Goal: Information Seeking & Learning: Learn about a topic

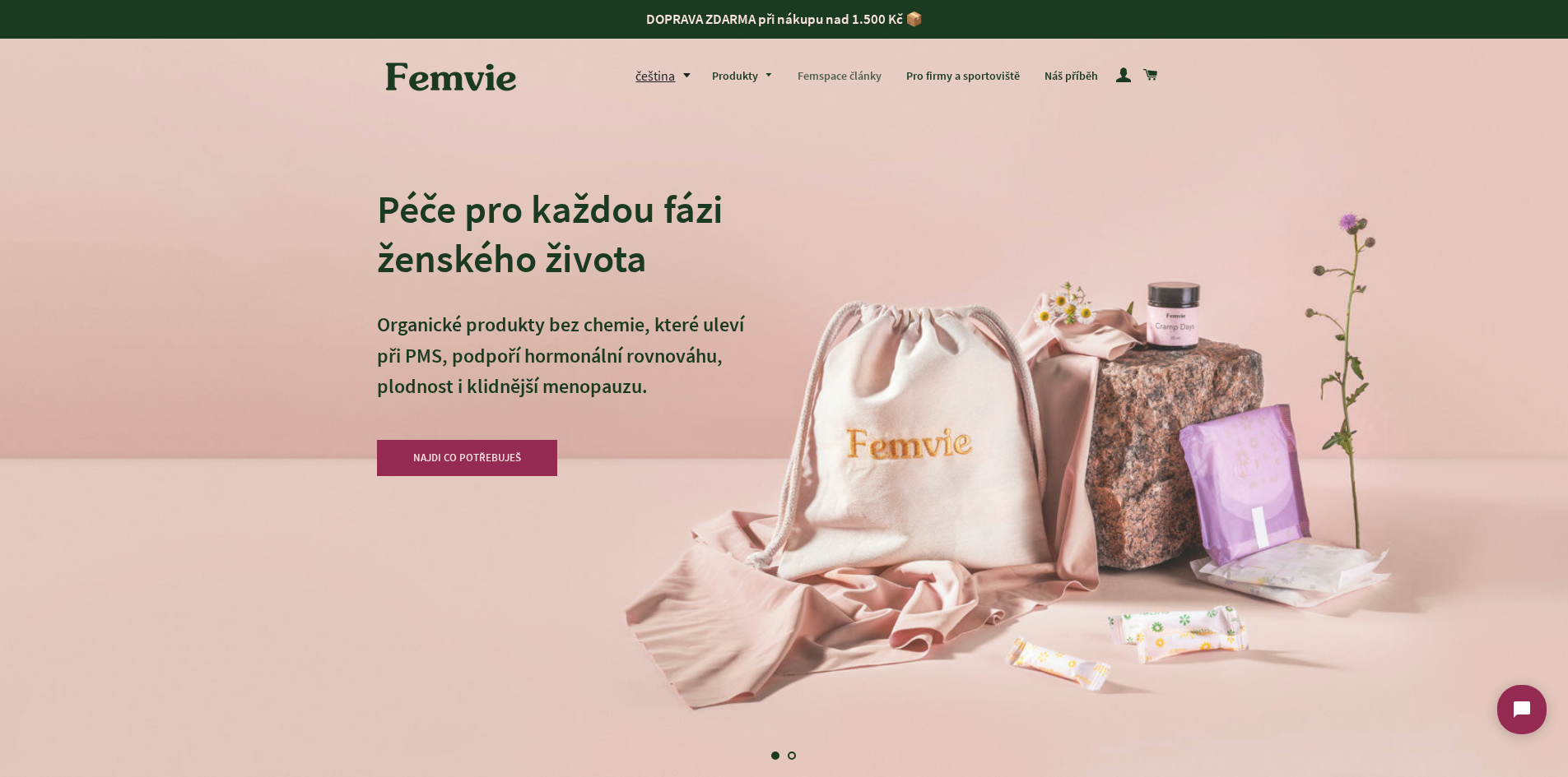
click at [875, 74] on link "Femspace články" at bounding box center [839, 76] width 108 height 42
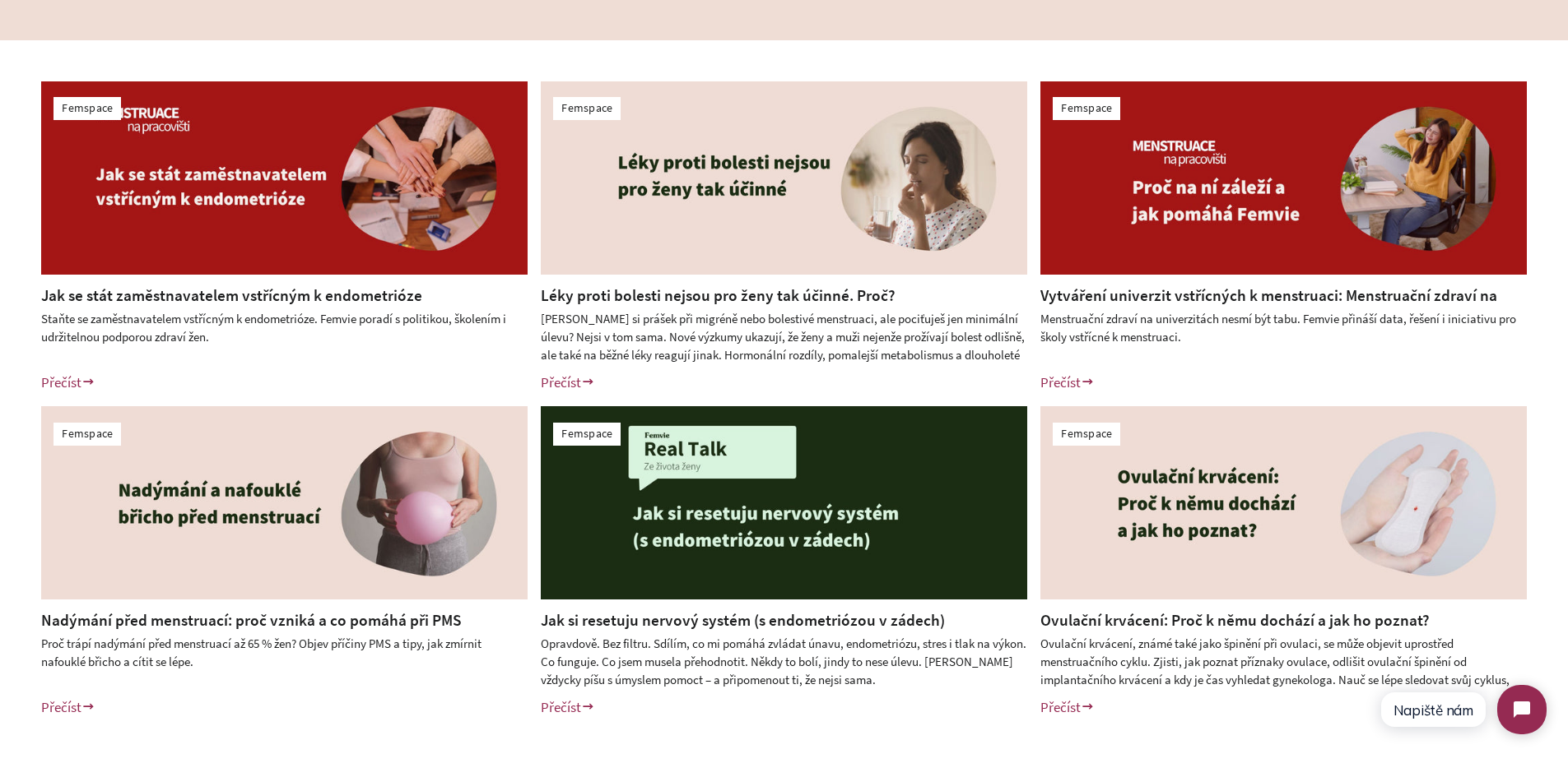
scroll to position [494, 0]
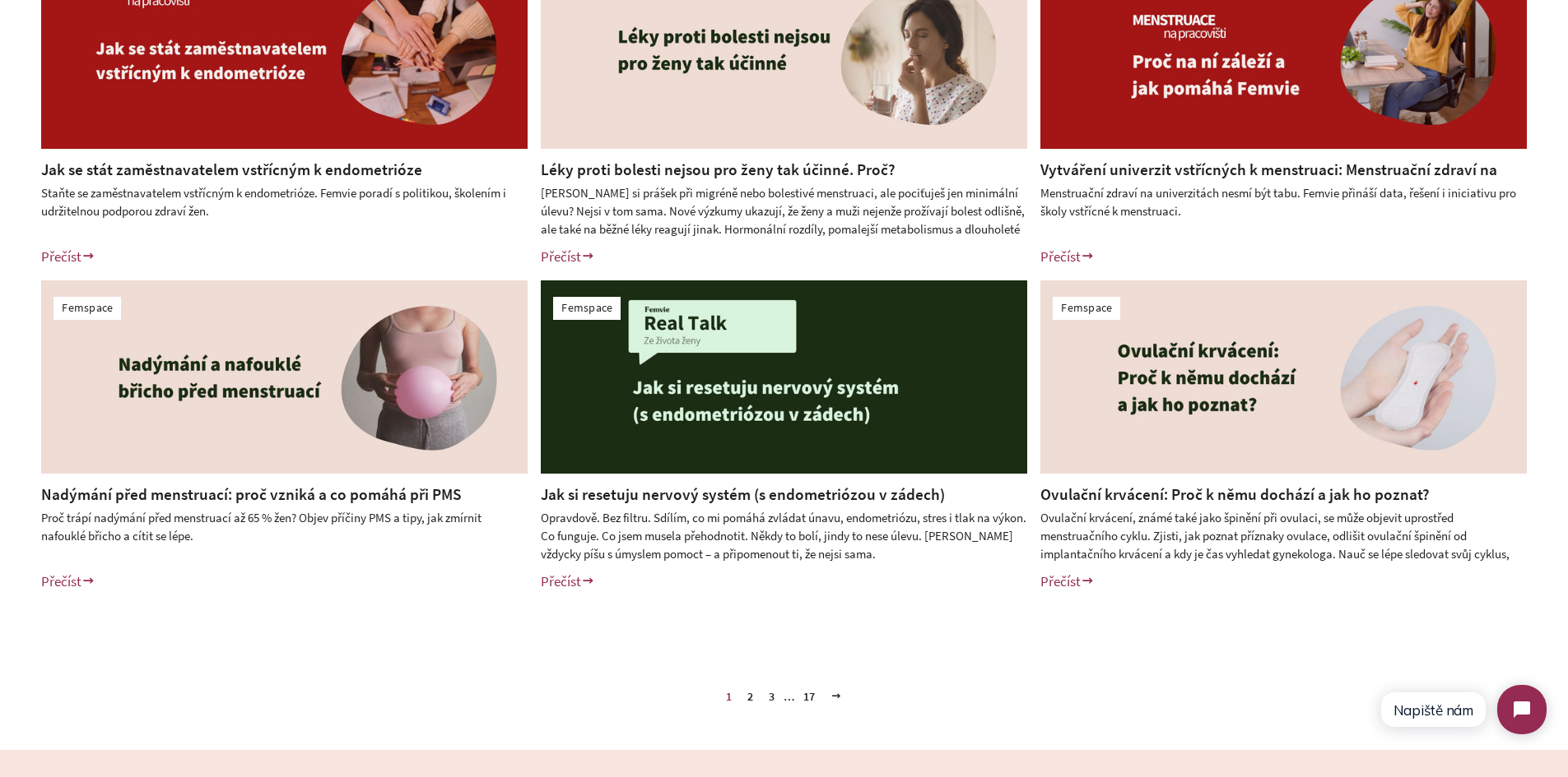
click at [712, 498] on link "Jak si resetuju nervový systém (s endometriózou v zádech)" at bounding box center [743, 494] width 404 height 20
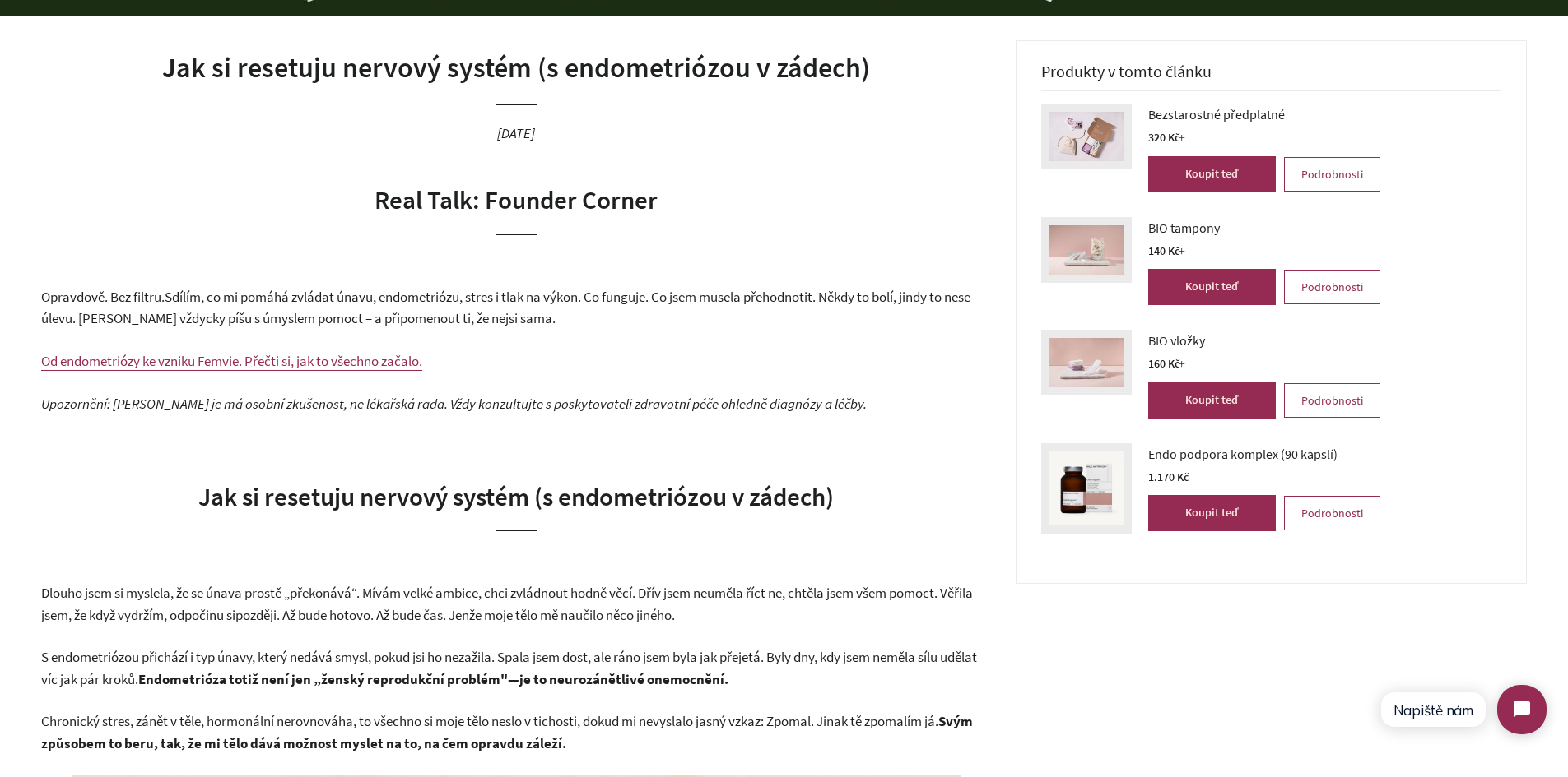
scroll to position [494, 0]
